Goal: Transaction & Acquisition: Purchase product/service

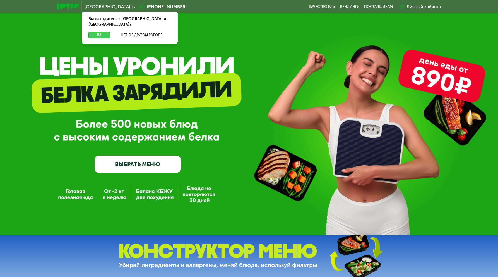
click at [103, 32] on button "Да" at bounding box center [98, 35] width 21 height 7
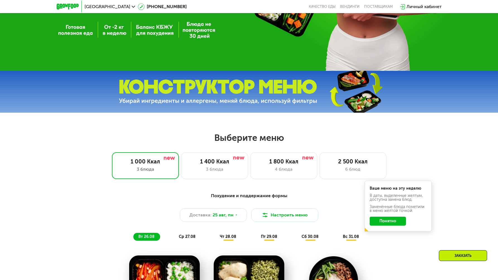
scroll to position [119, 0]
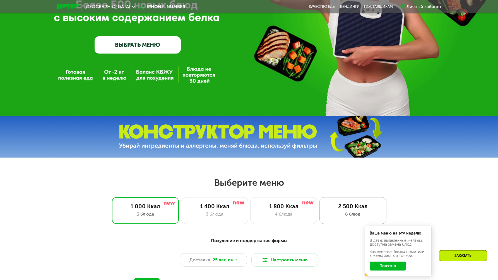
click at [326, 215] on div "6 блюд" at bounding box center [352, 214] width 55 height 7
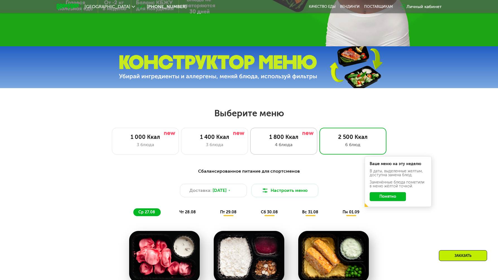
scroll to position [188, 0]
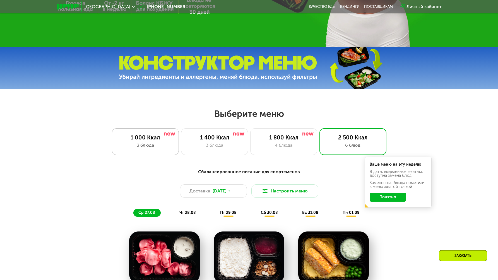
click at [159, 149] on div "3 блюда" at bounding box center [145, 145] width 55 height 7
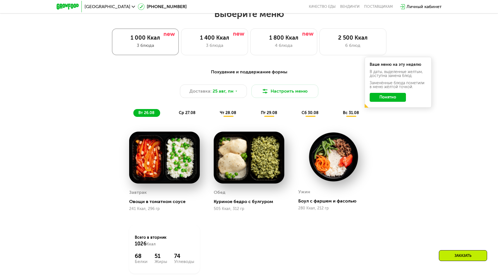
scroll to position [289, 0]
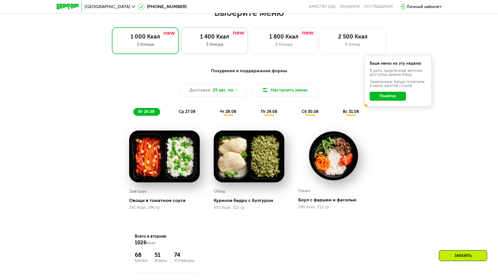
click at [211, 47] on div "3 блюда" at bounding box center [214, 44] width 55 height 7
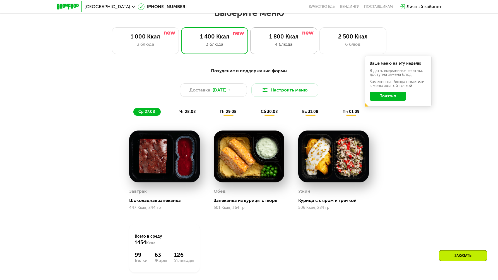
click at [268, 40] on div "1 800 Ккал" at bounding box center [283, 36] width 55 height 7
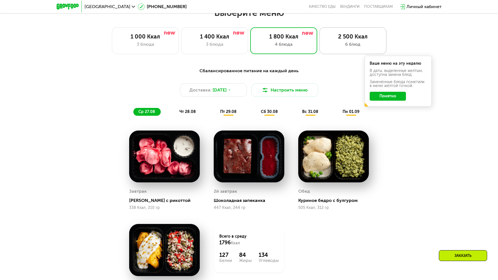
click at [341, 38] on div "2 500 Ккал" at bounding box center [352, 36] width 55 height 7
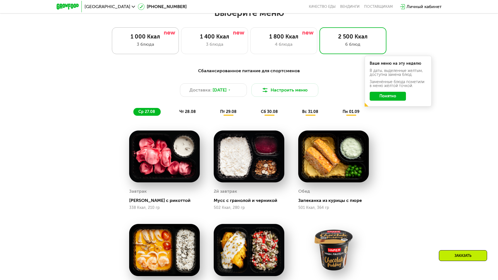
click at [146, 40] on div "1 000 Ккал" at bounding box center [145, 36] width 55 height 7
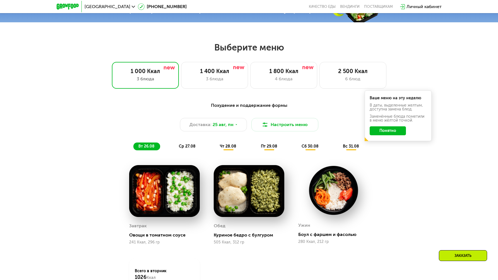
scroll to position [248, 0]
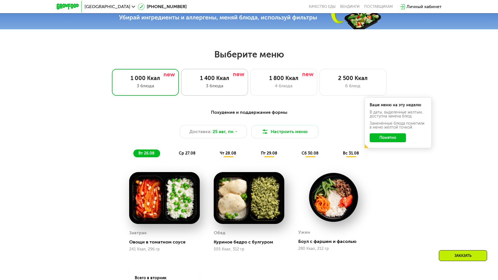
click at [209, 86] on div "3 блюда" at bounding box center [214, 86] width 55 height 7
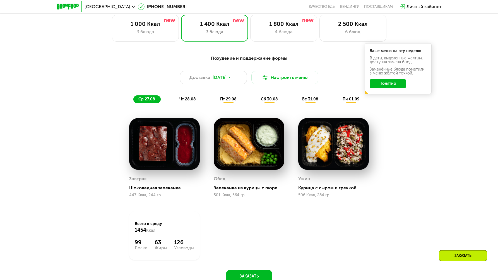
scroll to position [301, 0]
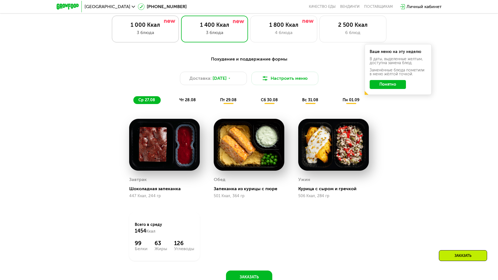
click at [144, 35] on div "3 блюда" at bounding box center [145, 32] width 55 height 7
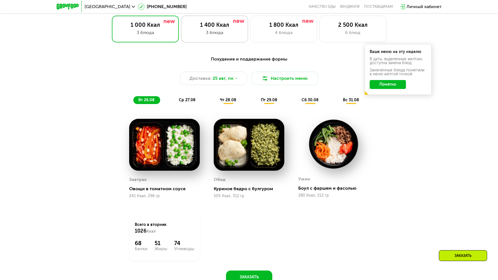
click at [197, 36] on div "3 блюда" at bounding box center [214, 32] width 55 height 7
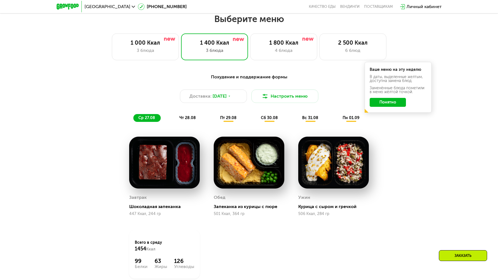
scroll to position [286, 0]
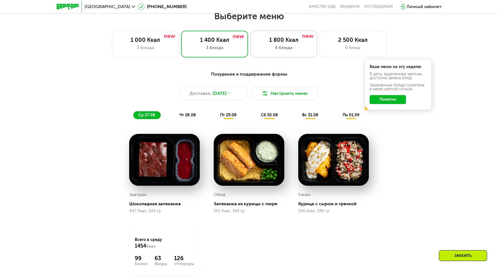
click at [283, 49] on div "4 блюда" at bounding box center [283, 47] width 55 height 7
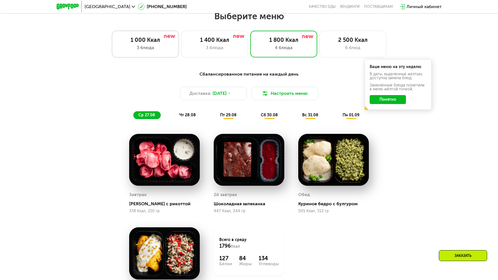
click at [164, 49] on div "3 блюда" at bounding box center [145, 47] width 55 height 7
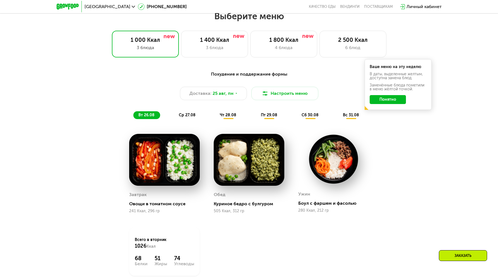
click at [215, 117] on div "ср 27.08" at bounding box center [228, 115] width 27 height 8
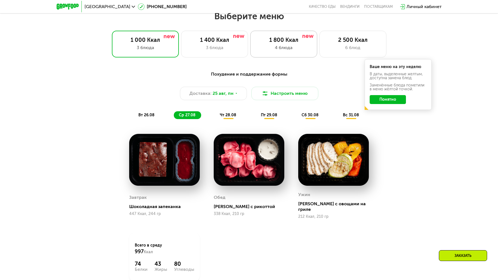
click at [274, 39] on div "1 800 Ккал" at bounding box center [283, 40] width 55 height 7
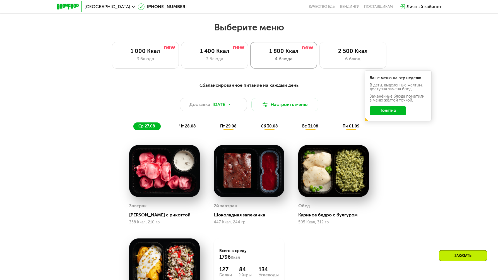
scroll to position [259, 0]
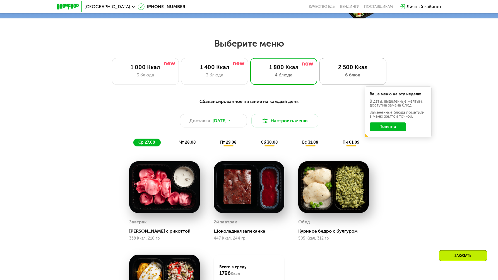
click at [343, 74] on div "6 блюд" at bounding box center [352, 75] width 55 height 7
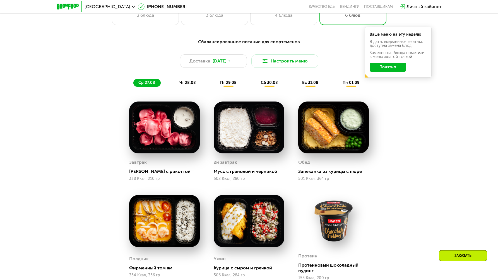
scroll to position [314, 0]
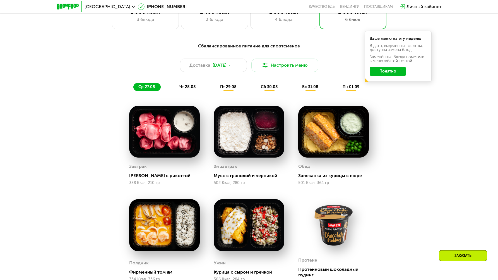
click at [181, 89] on span "чт 28.08" at bounding box center [187, 87] width 16 height 5
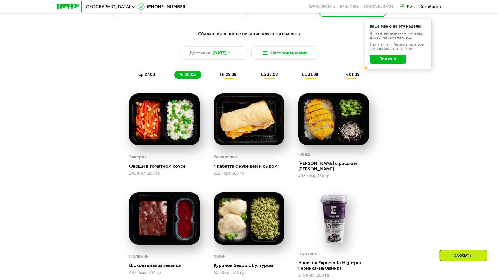
scroll to position [335, 0]
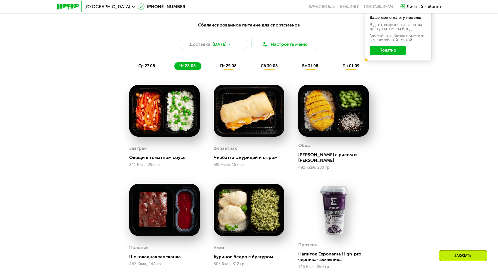
click at [224, 67] on span "пт 29.08" at bounding box center [228, 66] width 16 height 5
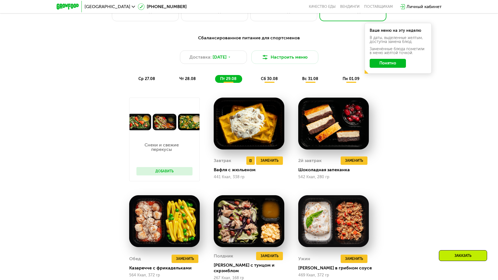
scroll to position [322, 0]
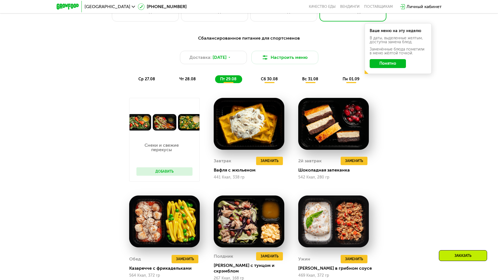
click at [263, 79] on span "сб 30.08" at bounding box center [269, 79] width 17 height 5
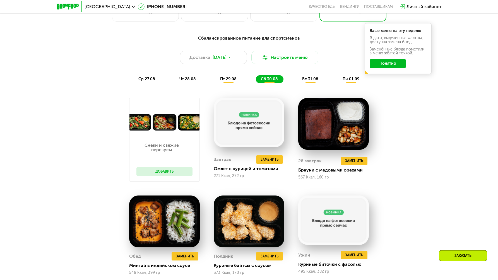
click at [226, 79] on span "пт 29.08" at bounding box center [228, 79] width 16 height 5
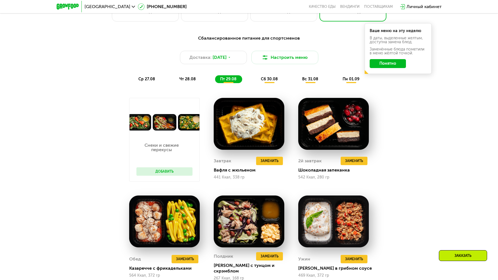
click at [215, 77] on div "чт 28.08" at bounding box center [228, 79] width 27 height 8
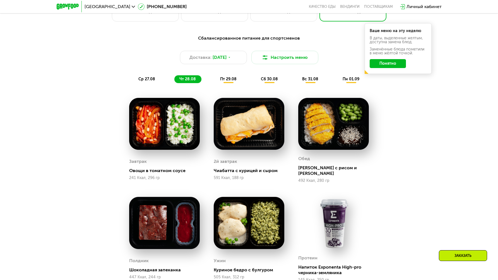
click at [174, 77] on div "ср 27.08" at bounding box center [187, 79] width 27 height 8
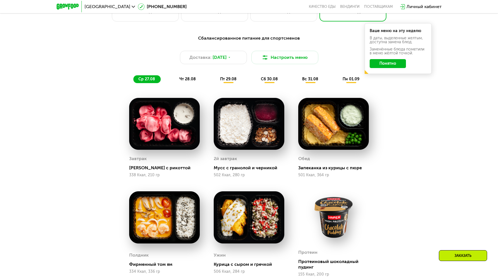
click at [190, 81] on span "чт 28.08" at bounding box center [187, 79] width 16 height 5
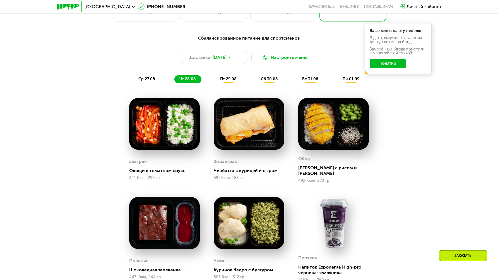
click at [229, 81] on span "пт 29.08" at bounding box center [228, 79] width 16 height 5
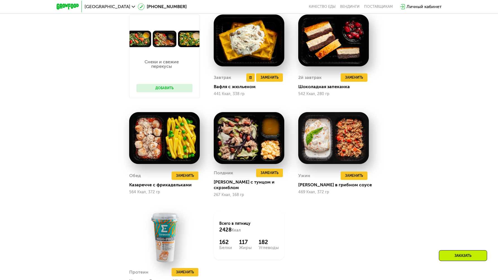
scroll to position [406, 0]
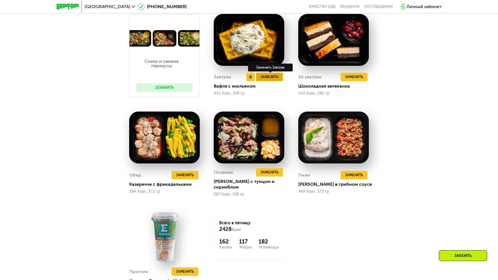
click at [270, 78] on span "Заменить" at bounding box center [270, 77] width 18 height 6
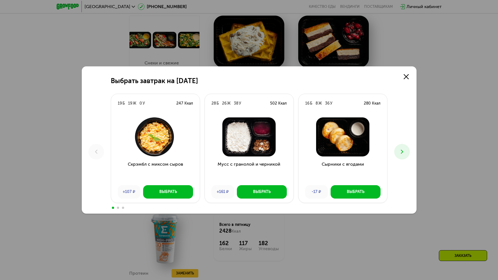
scroll to position [403, 0]
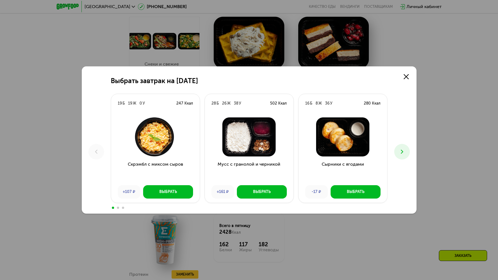
click at [399, 151] on icon at bounding box center [402, 151] width 7 height 7
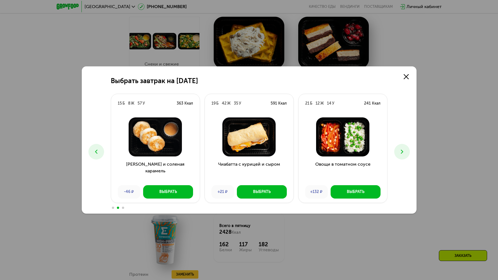
click at [399, 151] on icon at bounding box center [402, 151] width 7 height 7
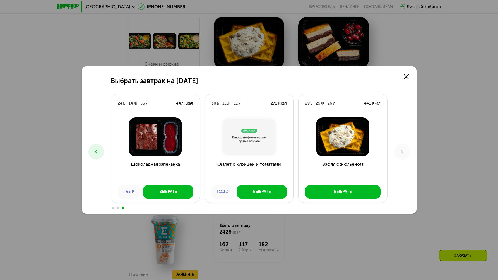
click at [92, 153] on button at bounding box center [96, 152] width 16 height 16
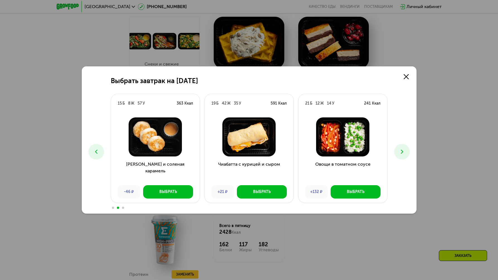
click at [92, 152] on button at bounding box center [96, 152] width 16 height 16
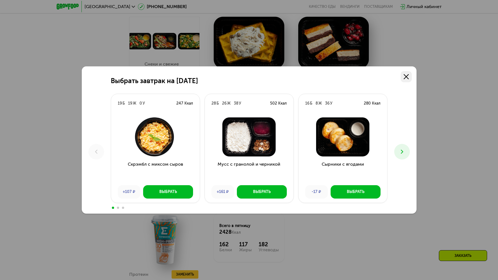
click at [405, 78] on icon at bounding box center [406, 76] width 5 height 5
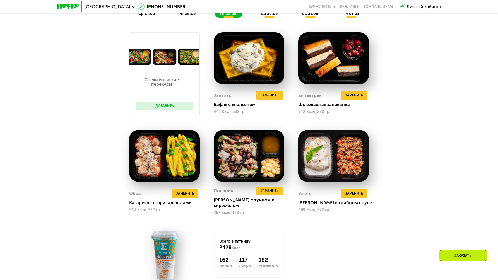
scroll to position [387, 0]
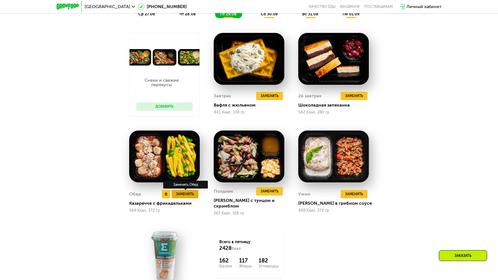
click at [186, 195] on span "Заменить" at bounding box center [185, 194] width 18 height 6
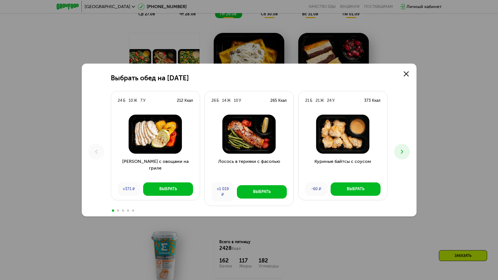
click at [401, 153] on icon at bounding box center [402, 151] width 7 height 7
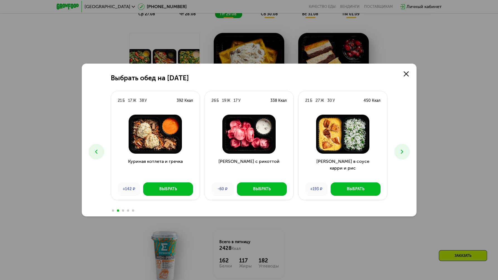
click at [101, 156] on button at bounding box center [96, 152] width 16 height 16
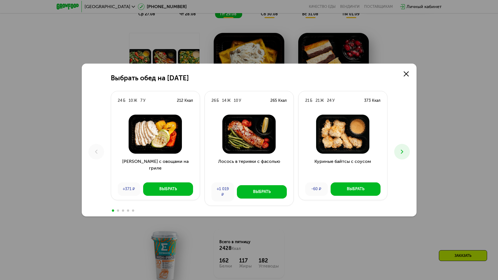
click at [399, 154] on icon at bounding box center [402, 151] width 7 height 7
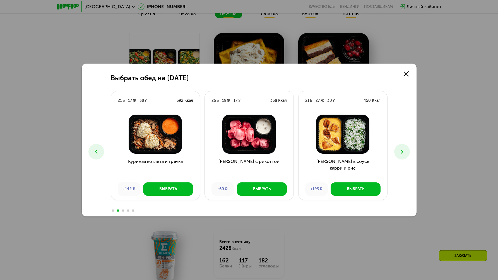
click at [399, 154] on icon at bounding box center [402, 151] width 7 height 7
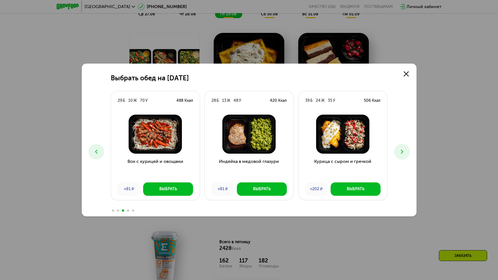
click at [399, 154] on icon at bounding box center [402, 151] width 7 height 7
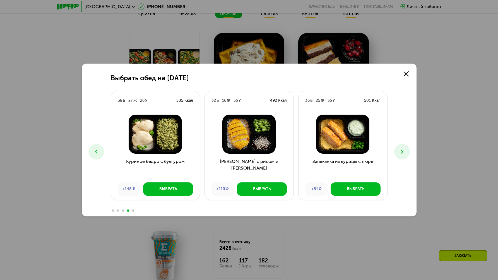
click at [399, 153] on icon at bounding box center [402, 151] width 7 height 7
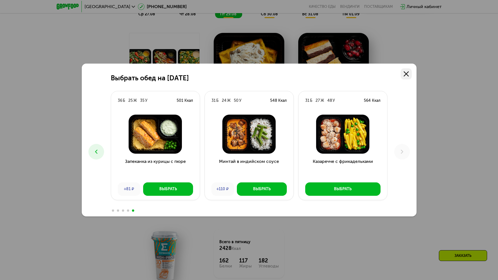
click at [405, 73] on icon at bounding box center [406, 73] width 5 height 5
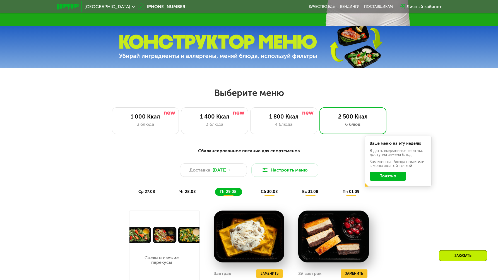
scroll to position [209, 0]
